Goal: Navigation & Orientation: Find specific page/section

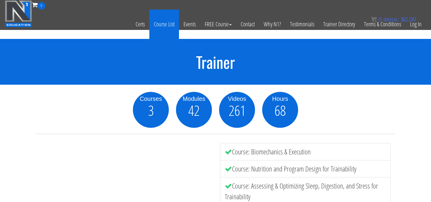
click at [165, 21] on link "Course List" at bounding box center [164, 24] width 30 height 29
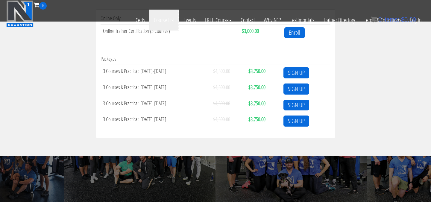
scroll to position [240, 0]
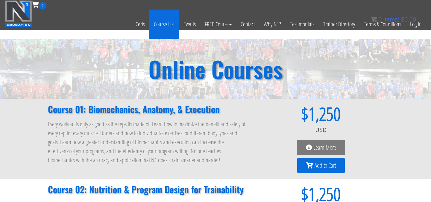
click at [159, 24] on link "Course List" at bounding box center [164, 24] width 30 height 29
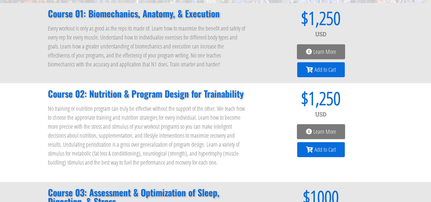
scroll to position [143, 0]
